Goal: Task Accomplishment & Management: Manage account settings

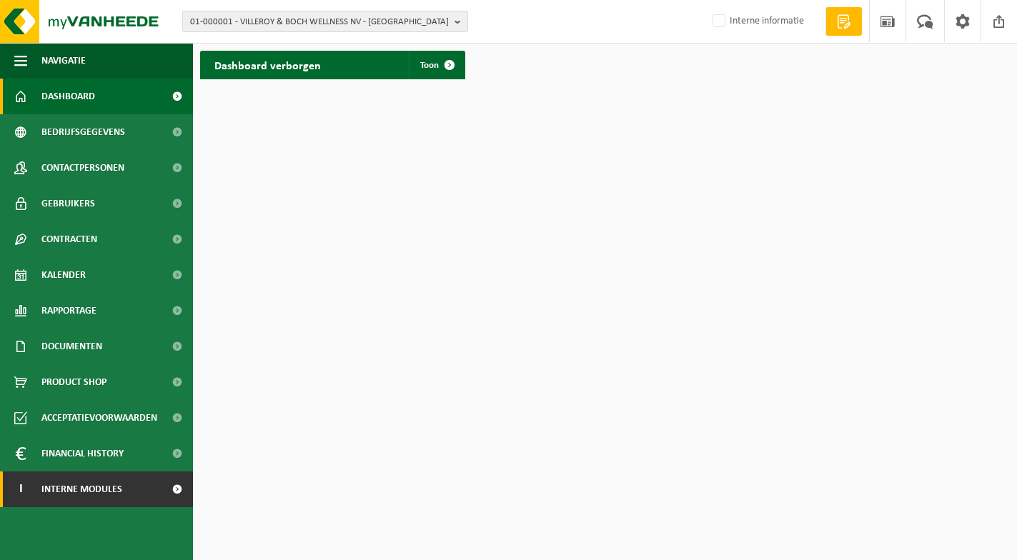
click at [84, 487] on span "Interne modules" at bounding box center [81, 489] width 81 height 36
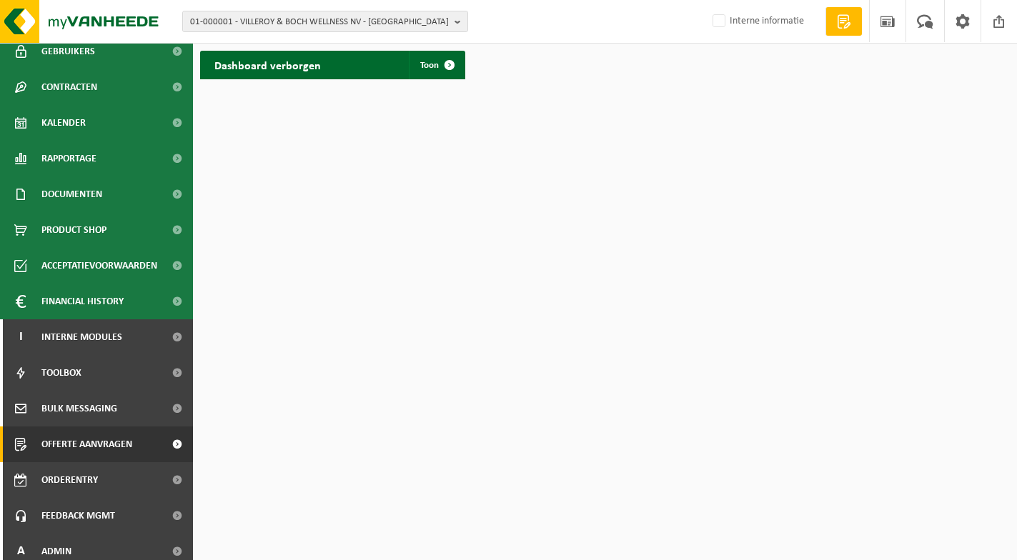
scroll to position [161, 0]
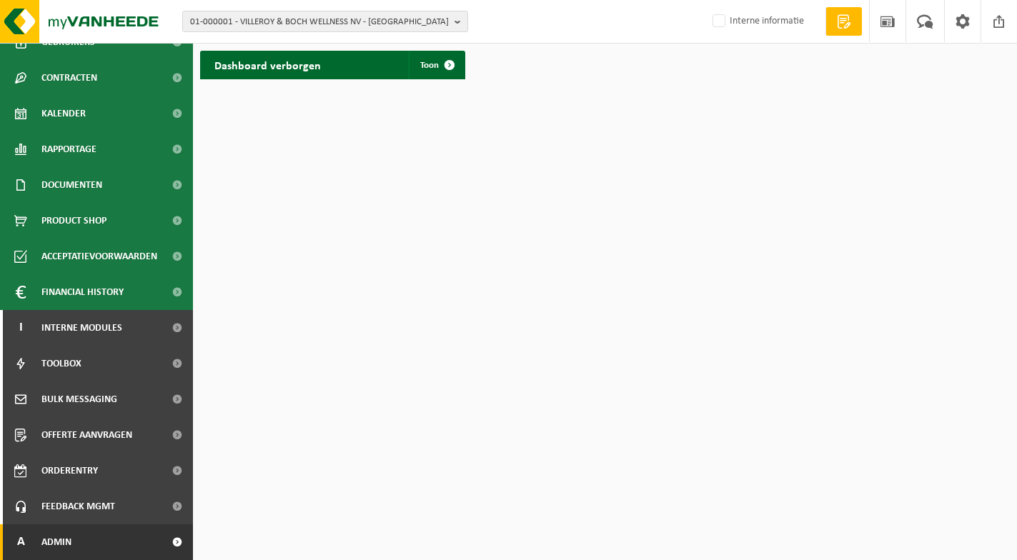
click at [93, 534] on link "A Admin" at bounding box center [96, 542] width 193 height 36
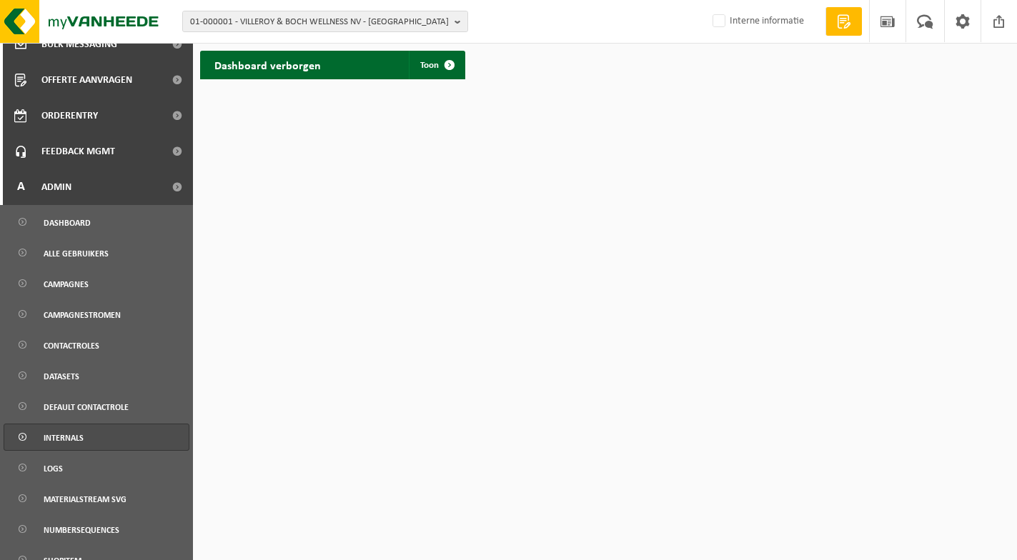
scroll to position [519, 0]
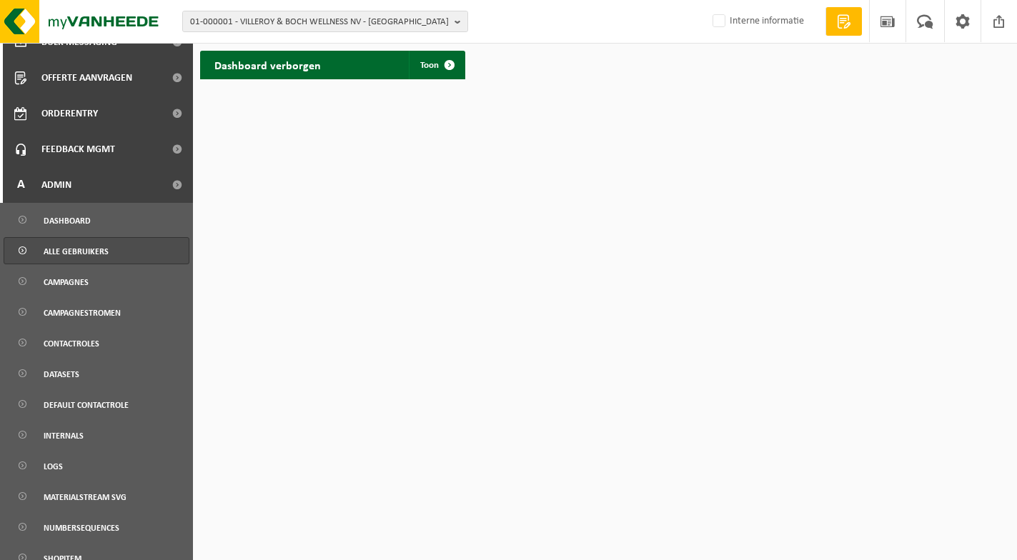
click at [86, 239] on span "Alle gebruikers" at bounding box center [76, 251] width 65 height 27
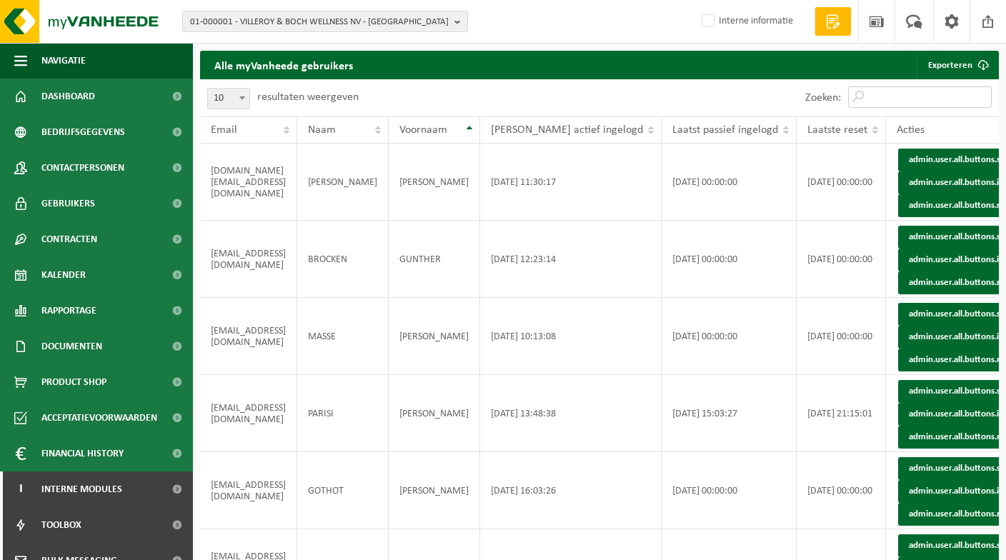
click at [872, 96] on input "Zoeken:" at bounding box center [920, 96] width 144 height 21
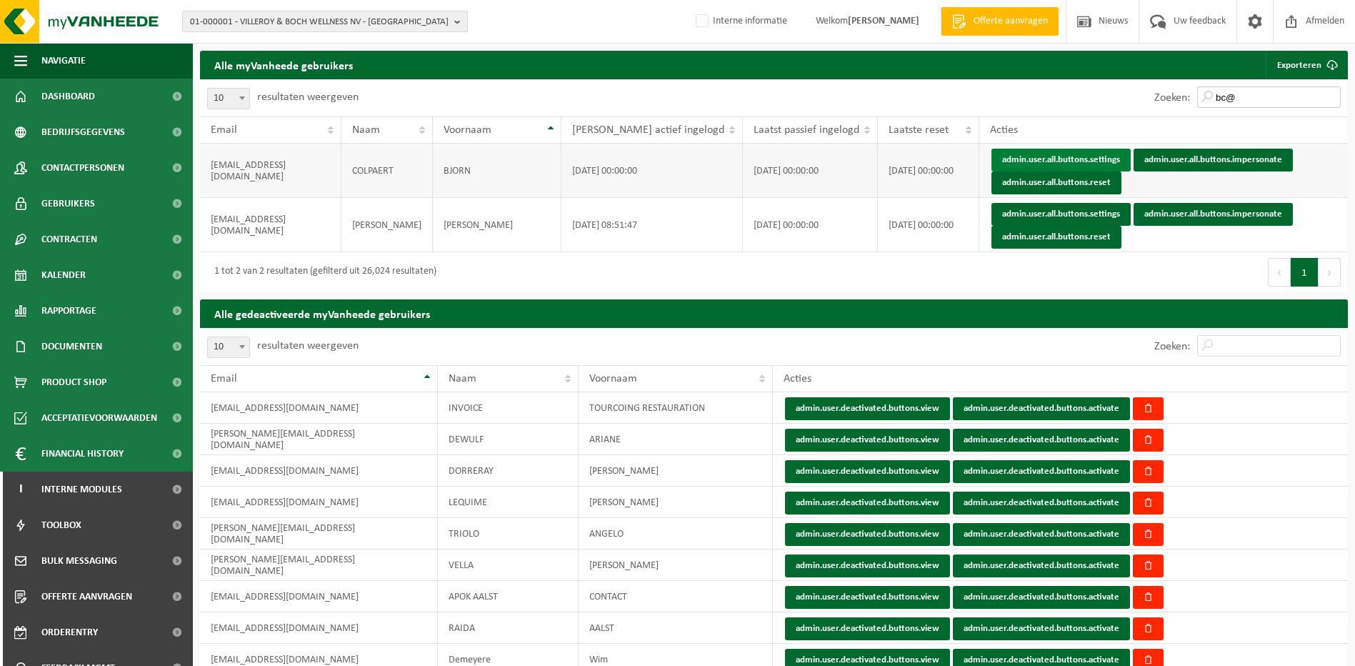
type input "bc@"
click at [1016, 161] on link "admin.user.all.buttons.settings" at bounding box center [1061, 160] width 139 height 23
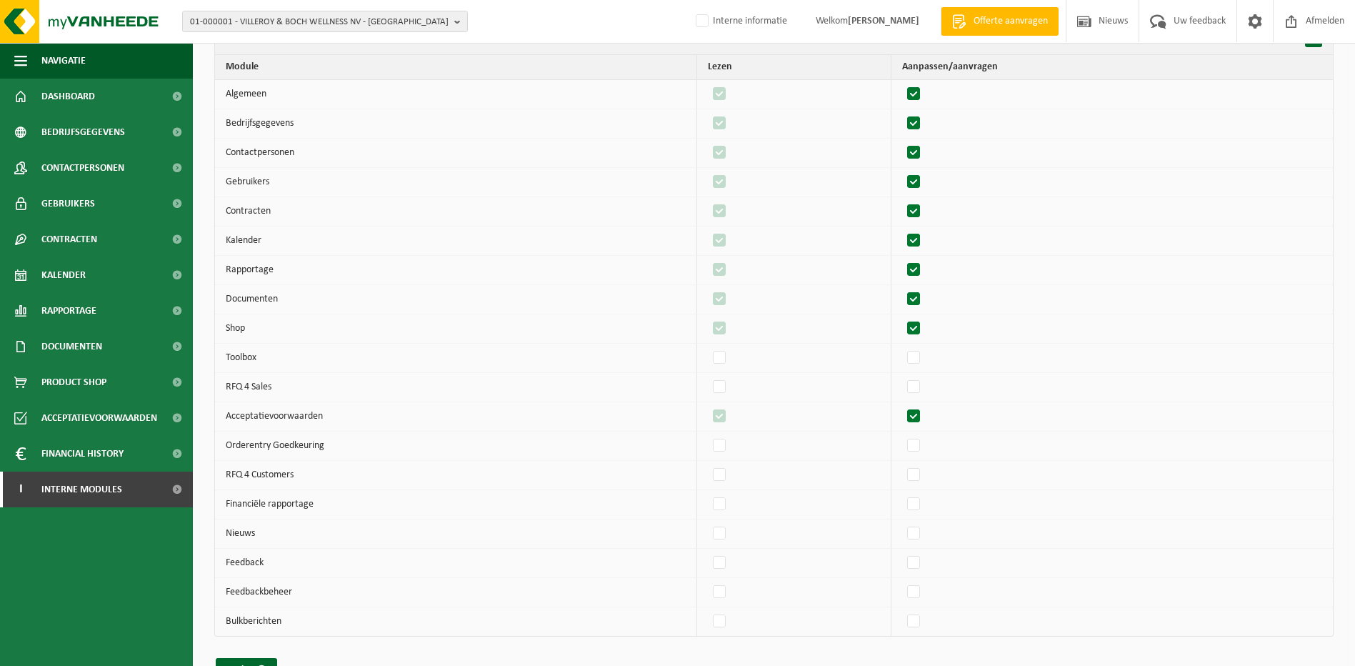
scroll to position [2872, 0]
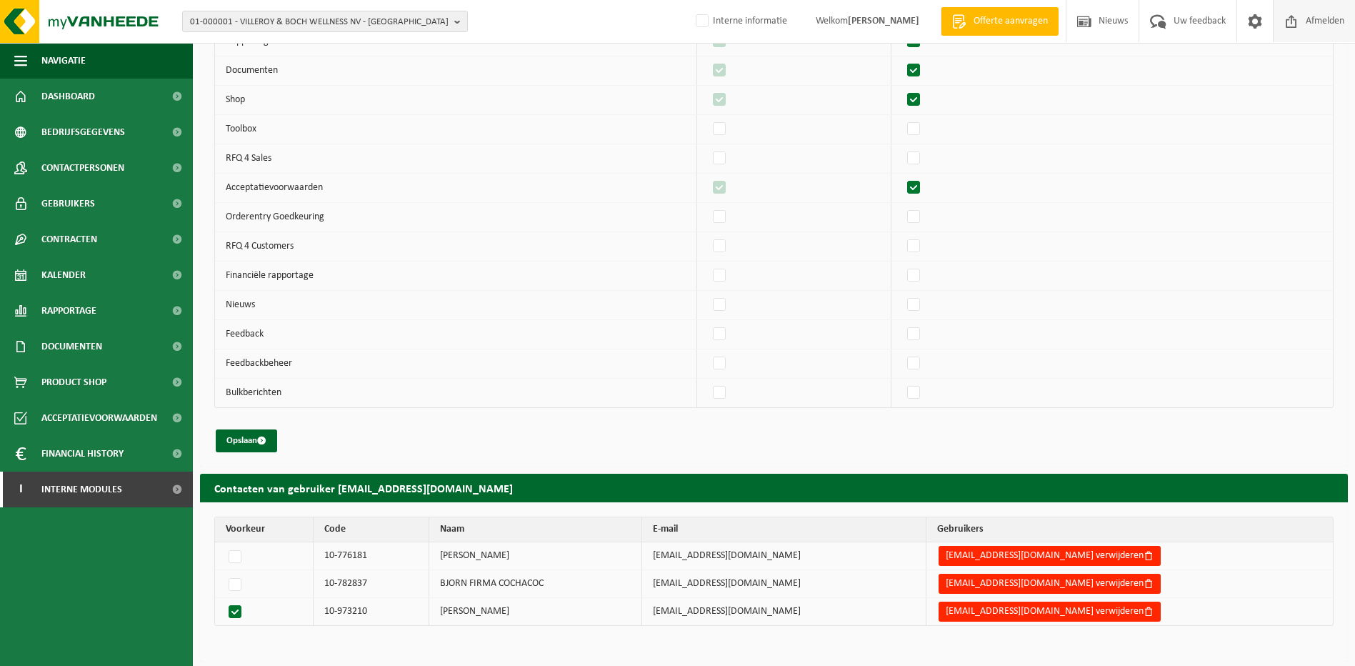
click at [1332, 11] on span "Afmelden" at bounding box center [1325, 21] width 46 height 42
